Goal: Task Accomplishment & Management: Use online tool/utility

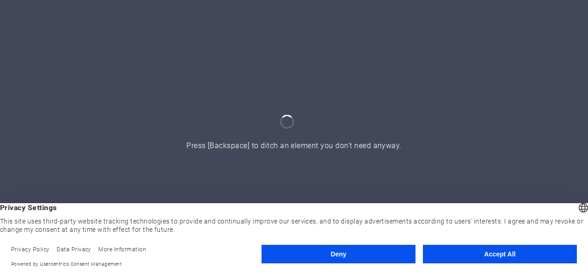
click at [510, 253] on button "Accept All" at bounding box center [500, 254] width 154 height 19
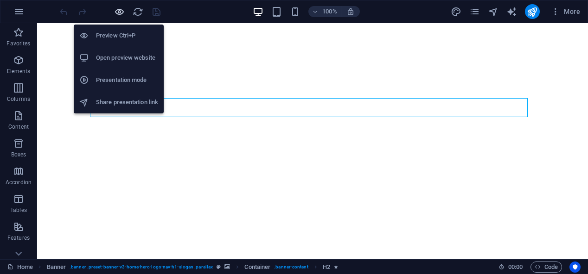
click at [117, 13] on icon "button" at bounding box center [119, 11] width 11 height 11
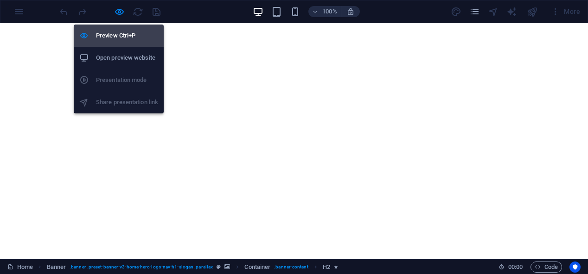
click at [117, 36] on h6 "Preview Ctrl+P" at bounding box center [127, 35] width 62 height 11
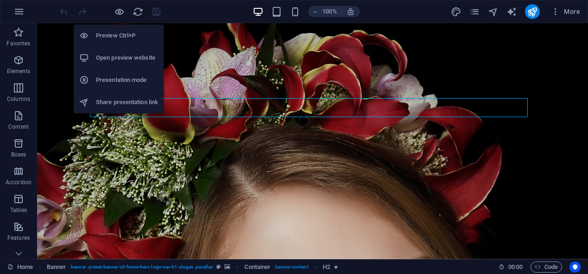
click at [115, 33] on h6 "Preview Ctrl+P" at bounding box center [127, 35] width 62 height 11
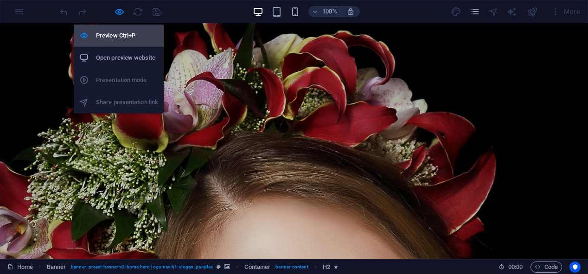
click at [115, 33] on h6 "Preview Ctrl+P" at bounding box center [127, 35] width 62 height 11
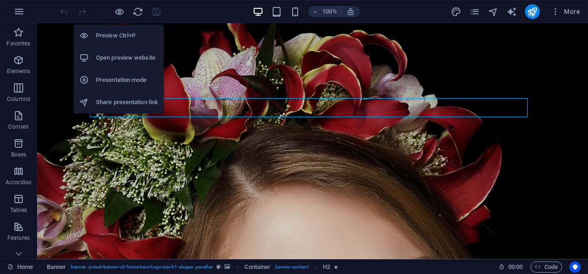
click at [115, 33] on h6 "Preview Ctrl+P" at bounding box center [127, 35] width 62 height 11
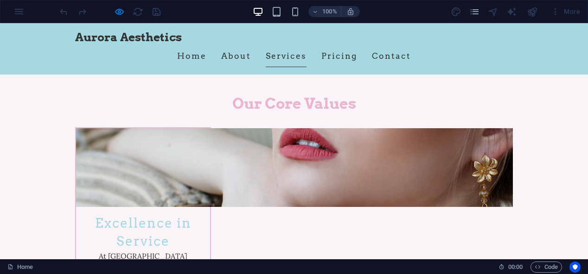
scroll to position [784, 0]
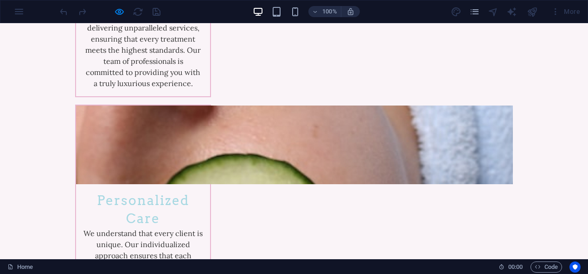
scroll to position [0, 0]
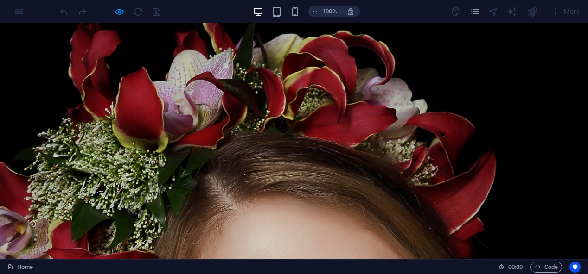
drag, startPoint x: 585, startPoint y: 245, endPoint x: 547, endPoint y: 40, distance: 208.3
drag, startPoint x: 580, startPoint y: 38, endPoint x: 579, endPoint y: 49, distance: 11.2
click at [579, 249] on div "Aurora Aesthetics Home About Services Pricing Contact" at bounding box center [294, 274] width 588 height 51
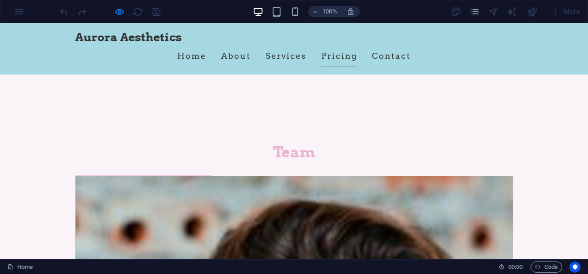
scroll to position [2699, 0]
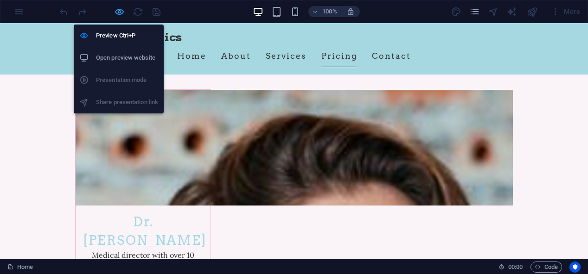
click at [116, 10] on icon "button" at bounding box center [119, 11] width 11 height 11
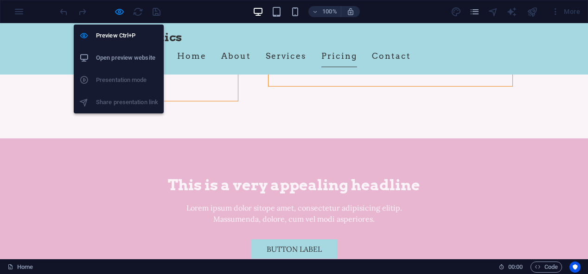
scroll to position [3498, 0]
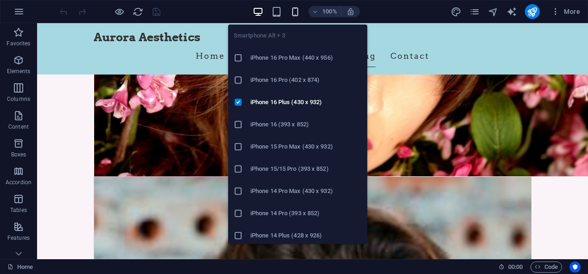
click at [294, 14] on icon "button" at bounding box center [295, 11] width 11 height 11
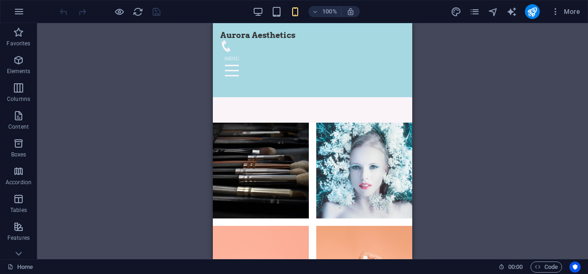
click at [543, 167] on div "Drag here to replace the existing content. Press “Ctrl” if you want to create a…" at bounding box center [312, 141] width 550 height 236
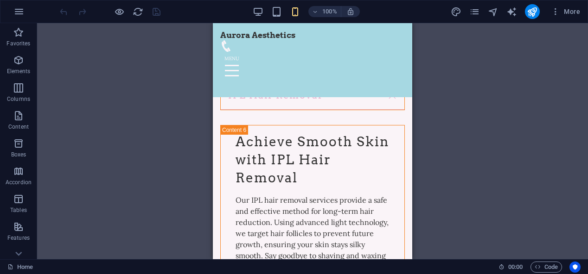
scroll to position [0, 0]
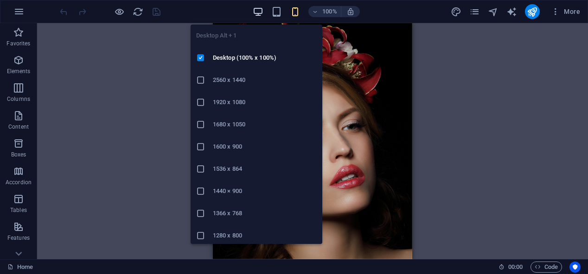
click at [259, 10] on icon "button" at bounding box center [258, 11] width 11 height 11
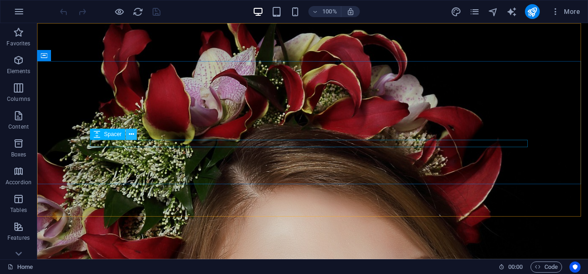
click at [127, 134] on button at bounding box center [131, 134] width 11 height 11
